Goal: Information Seeking & Learning: Learn about a topic

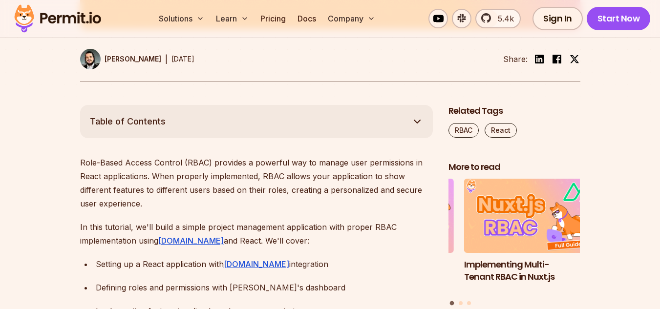
scroll to position [488, 0]
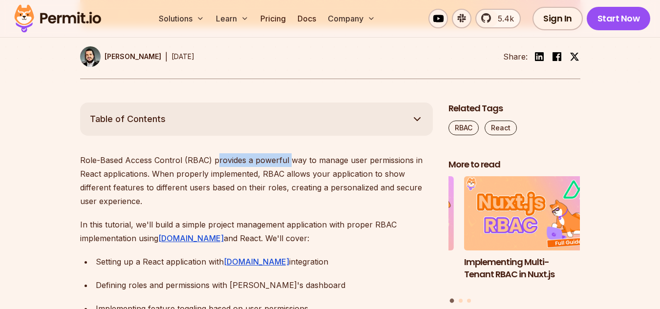
drag, startPoint x: 218, startPoint y: 158, endPoint x: 290, endPoint y: 158, distance: 71.8
click at [288, 158] on p "Role-Based Access Control (RBAC) provides a powerful way to manage user permiss…" at bounding box center [256, 180] width 353 height 55
click at [295, 158] on p "Role-Based Access Control (RBAC) provides a powerful way to manage user permiss…" at bounding box center [256, 180] width 353 height 55
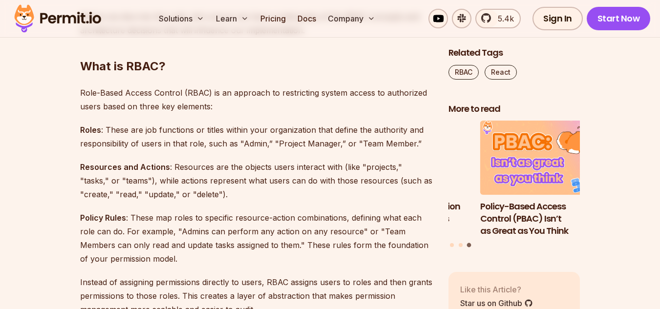
scroll to position [879, 0]
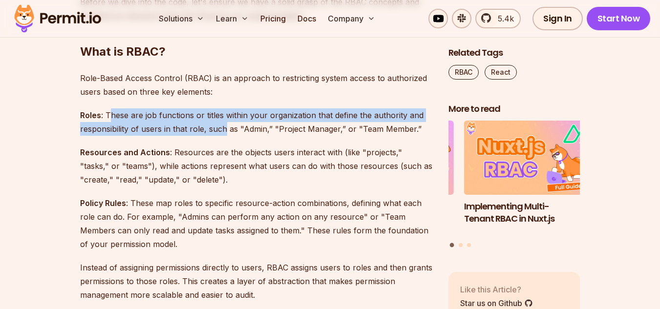
drag, startPoint x: 108, startPoint y: 112, endPoint x: 224, endPoint y: 131, distance: 116.8
click at [224, 131] on p "Roles : These are job functions or titles within your organization that define …" at bounding box center [256, 121] width 353 height 27
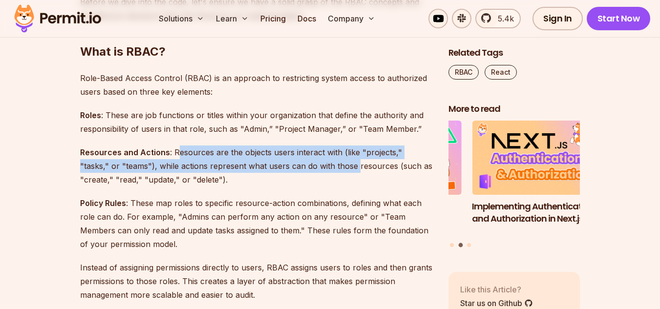
drag, startPoint x: 177, startPoint y: 153, endPoint x: 325, endPoint y: 167, distance: 148.7
click at [325, 167] on p "Resources and Actions : Resources are the objects users interact with (like "pr…" at bounding box center [256, 166] width 353 height 41
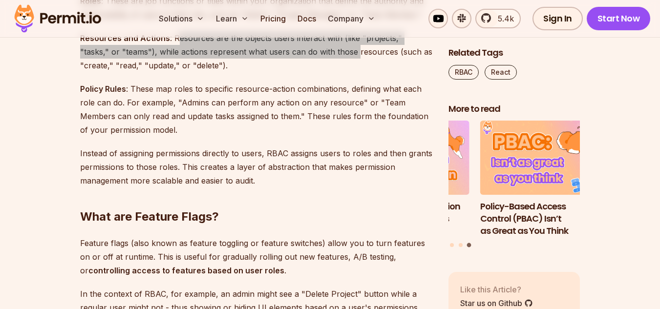
scroll to position [977, 0]
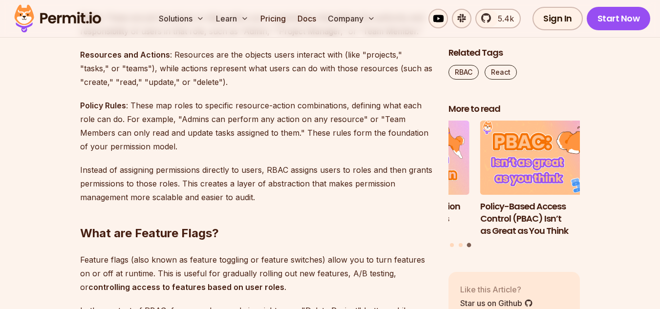
click at [169, 112] on p "Policy Rules : These map roles to specific resource-action combinations, defini…" at bounding box center [256, 126] width 353 height 55
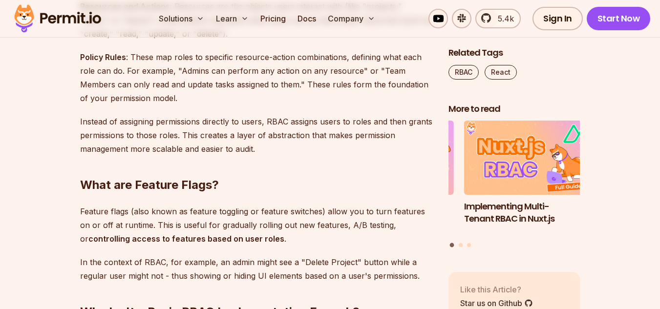
scroll to position [1026, 0]
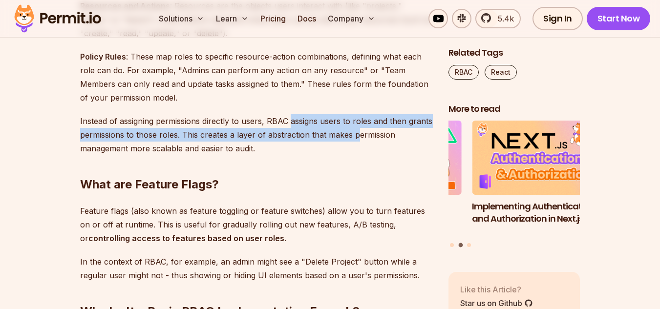
drag, startPoint x: 290, startPoint y: 123, endPoint x: 355, endPoint y: 135, distance: 66.2
click at [355, 135] on p "Instead of assigning permissions directly to users, RBAC assigns users to roles…" at bounding box center [256, 134] width 353 height 41
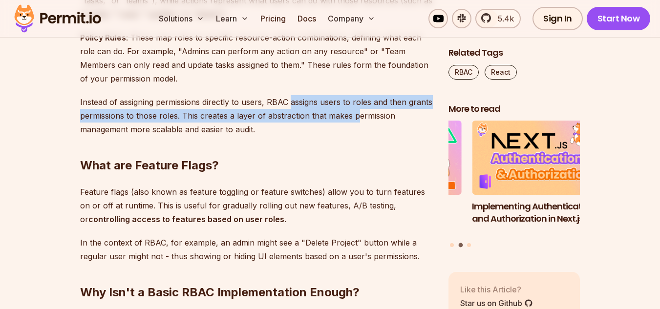
scroll to position [1075, 0]
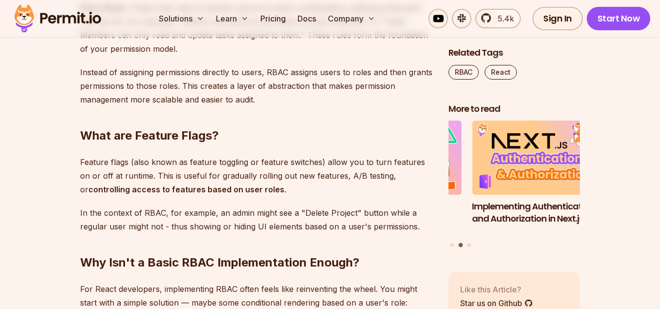
click at [138, 162] on p "Feature flags (also known as feature toggling or feature switches) allow you to…" at bounding box center [256, 175] width 353 height 41
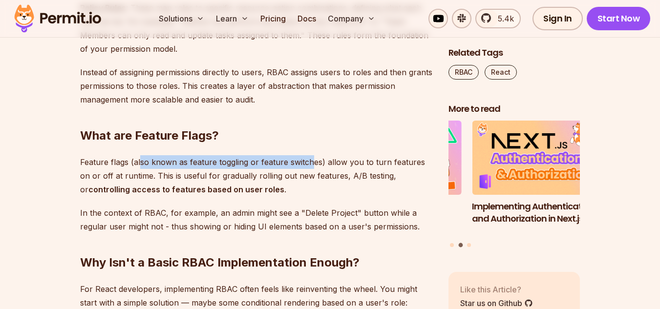
drag, startPoint x: 141, startPoint y: 161, endPoint x: 314, endPoint y: 158, distance: 173.4
click at [313, 158] on p "Feature flags (also known as feature toggling or feature switches) allow you to…" at bounding box center [256, 175] width 353 height 41
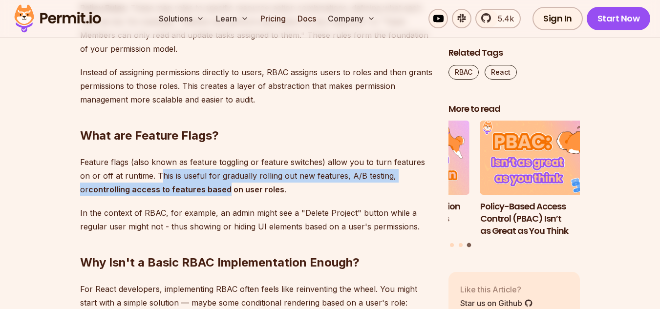
drag, startPoint x: 147, startPoint y: 176, endPoint x: 175, endPoint y: 189, distance: 31.3
click at [175, 189] on p "Feature flags (also known as feature toggling or feature switches) allow you to…" at bounding box center [256, 175] width 353 height 41
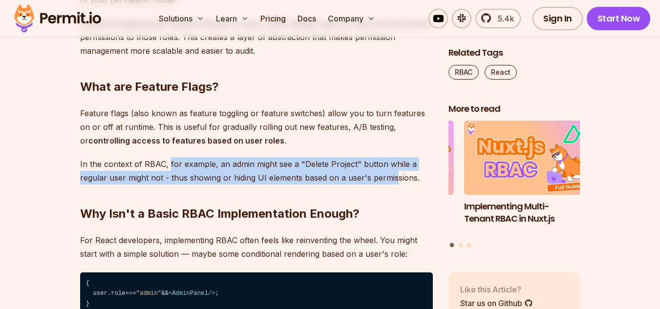
drag, startPoint x: 168, startPoint y: 164, endPoint x: 393, endPoint y: 177, distance: 225.6
click at [393, 177] on p "In the context of RBAC, for example, an admin might see a "Delete Project" butt…" at bounding box center [256, 170] width 353 height 27
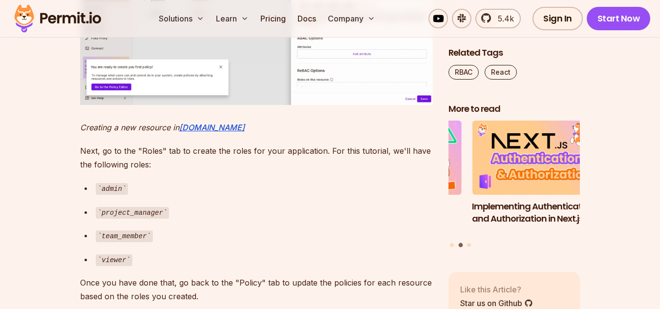
scroll to position [4189, 0]
